Goal: Information Seeking & Learning: Learn about a topic

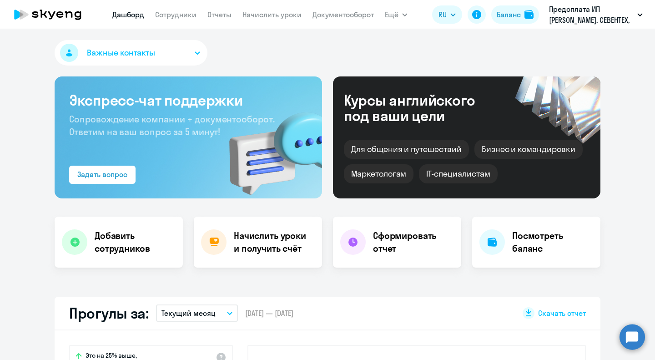
scroll to position [182, 0]
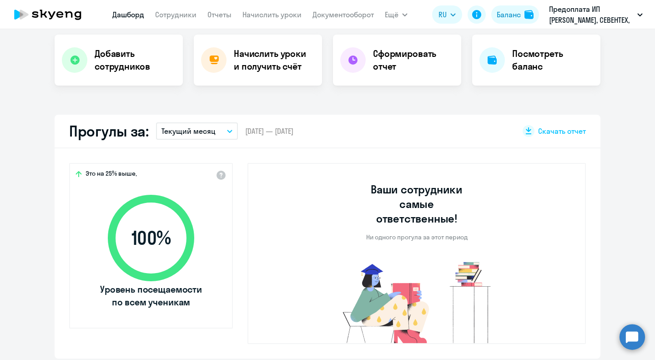
select select "30"
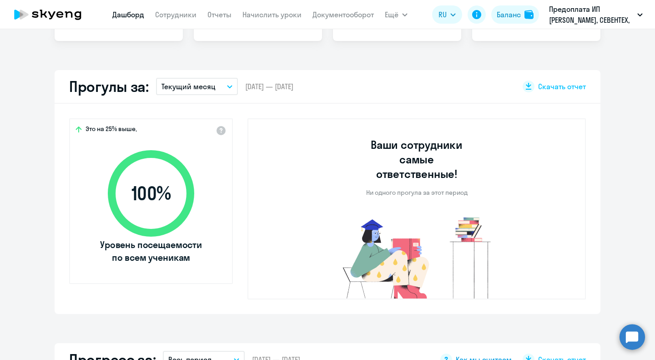
scroll to position [178, 0]
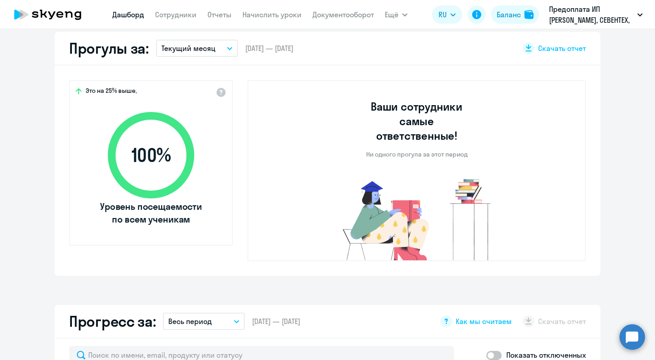
select select "30"
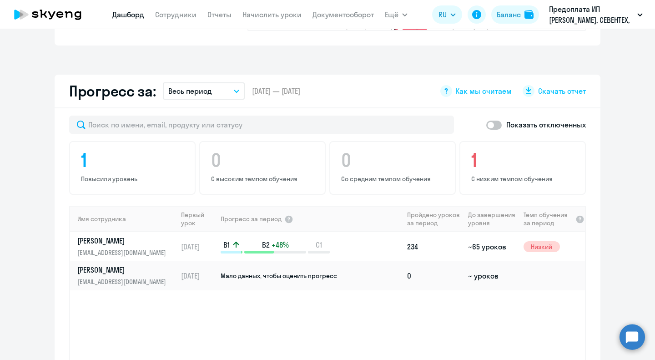
scroll to position [500, 0]
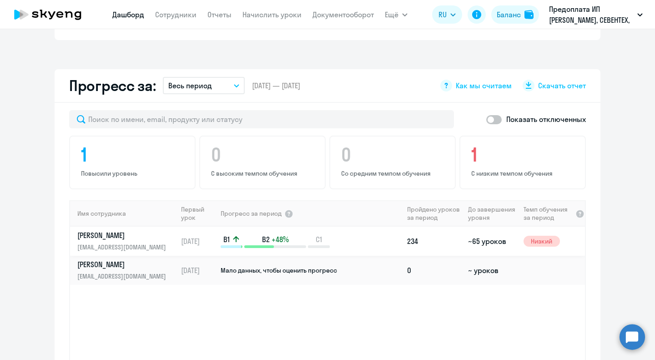
click at [240, 234] on div "B1 B2 +48% C1" at bounding box center [311, 241] width 182 height 14
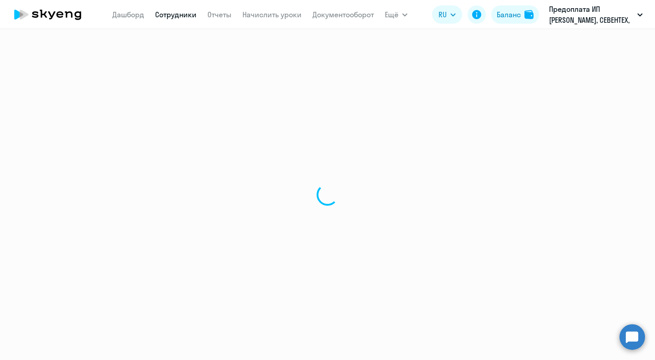
select select "english"
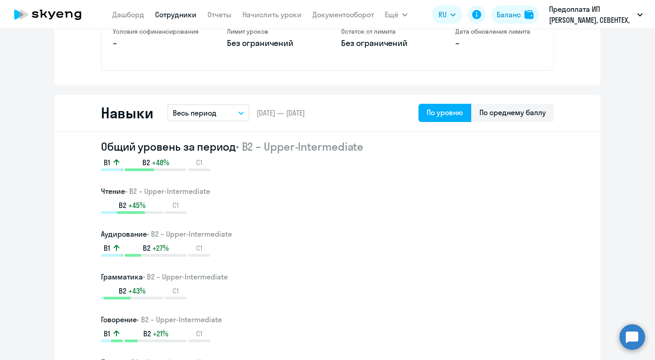
scroll to position [335, 0]
